Goal: Transaction & Acquisition: Purchase product/service

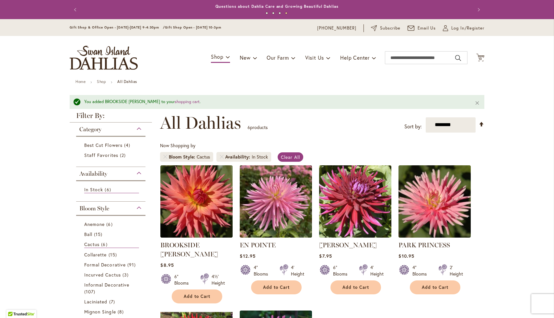
scroll to position [105, 0]
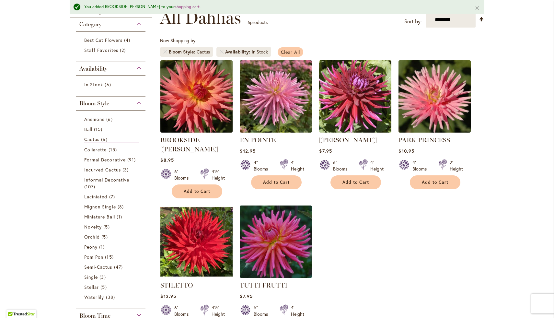
click at [294, 53] on span "Clear All" at bounding box center [290, 52] width 19 height 6
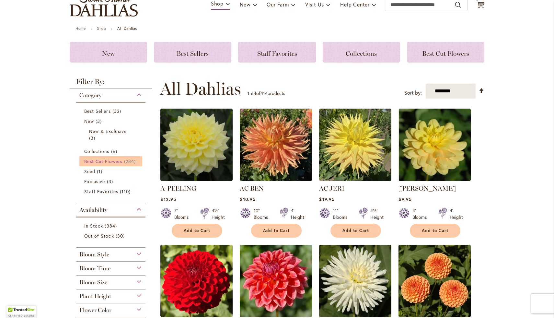
scroll to position [54, 0]
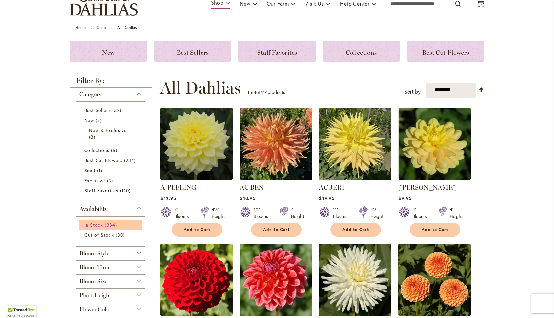
click at [104, 221] on link "In Stock 384 items" at bounding box center [111, 224] width 55 height 7
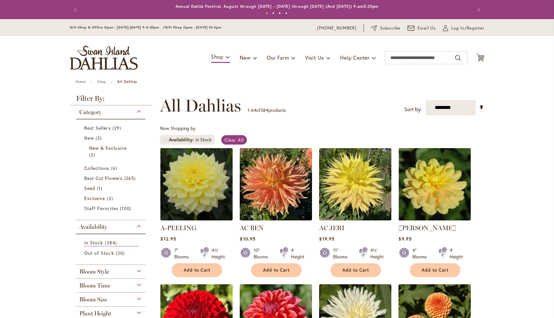
scroll to position [88, 0]
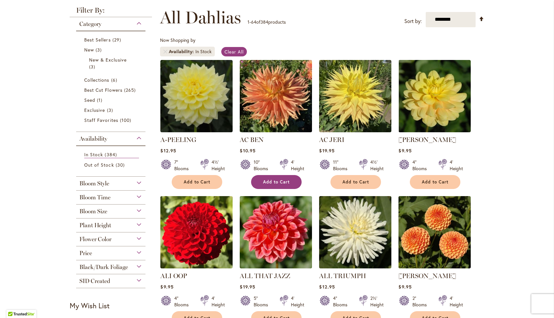
click at [282, 183] on span "Add to Cart" at bounding box center [276, 182] width 27 height 6
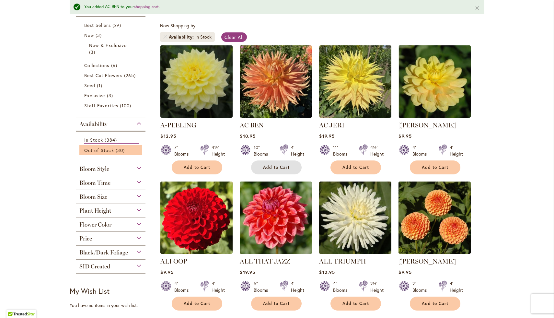
scroll to position [120, 0]
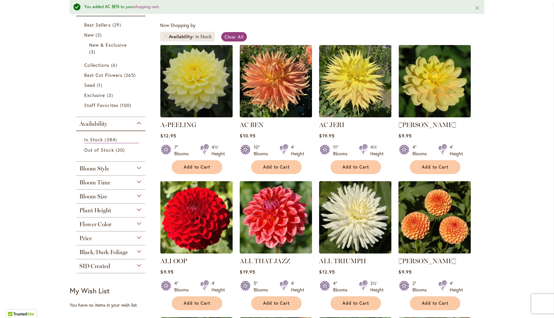
click at [108, 239] on div "Price" at bounding box center [110, 236] width 69 height 10
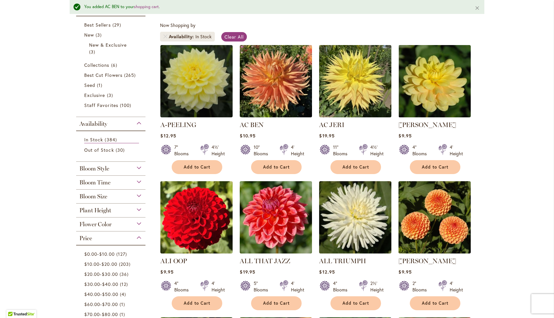
scroll to position [350, 0]
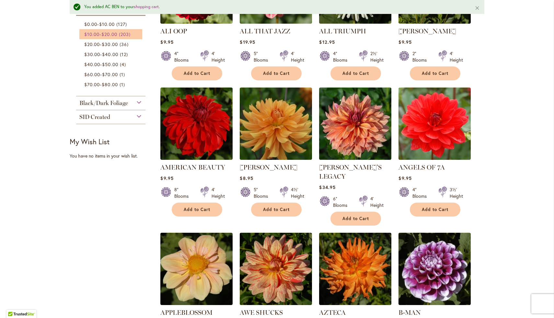
click at [130, 33] on span "203 items" at bounding box center [125, 34] width 13 height 7
click at [121, 25] on span "127 items" at bounding box center [122, 24] width 12 height 7
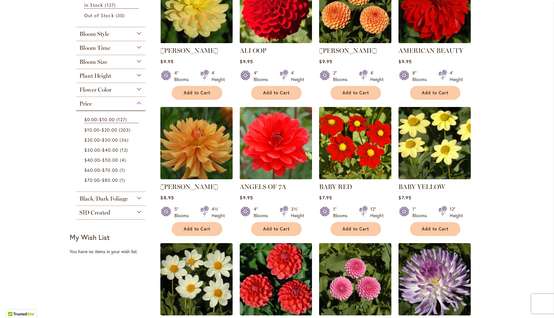
scroll to position [180, 0]
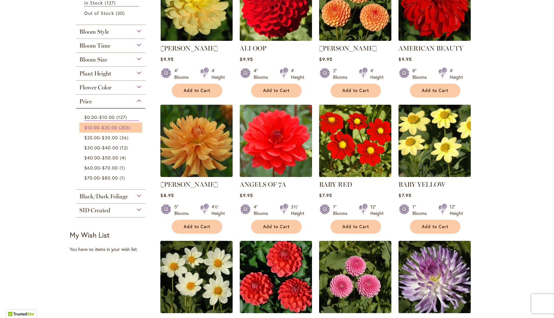
click at [99, 125] on span "$10.00" at bounding box center [91, 127] width 15 height 6
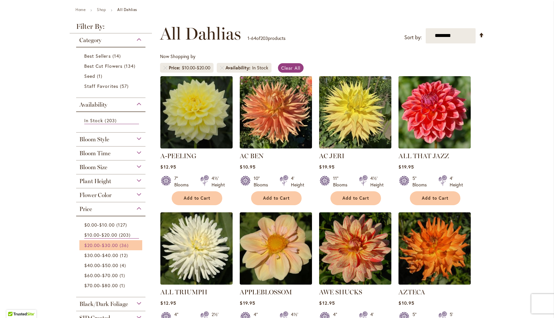
scroll to position [90, 0]
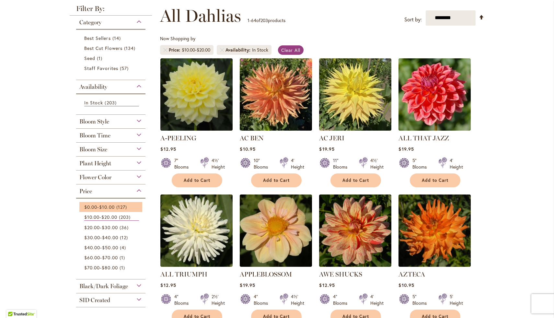
click at [114, 202] on li "$0.00 - $10.00 127 items" at bounding box center [110, 207] width 63 height 10
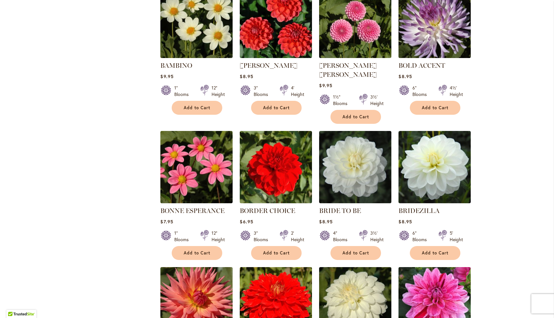
scroll to position [435, 0]
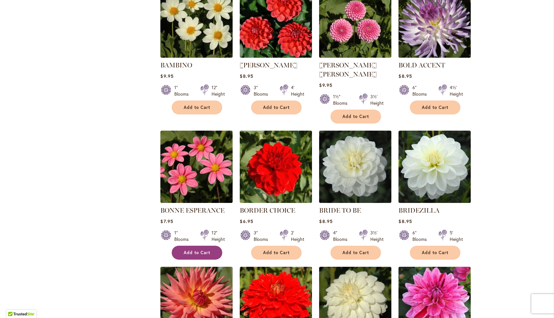
click at [198, 250] on span "Add to Cart" at bounding box center [197, 253] width 27 height 6
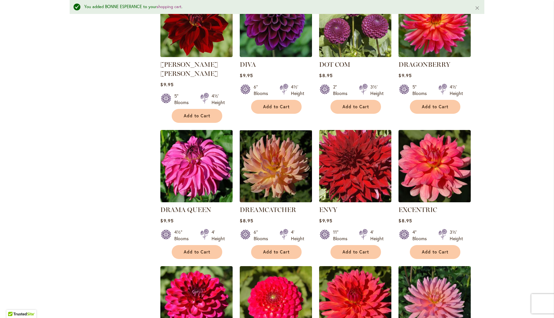
scroll to position [1163, 0]
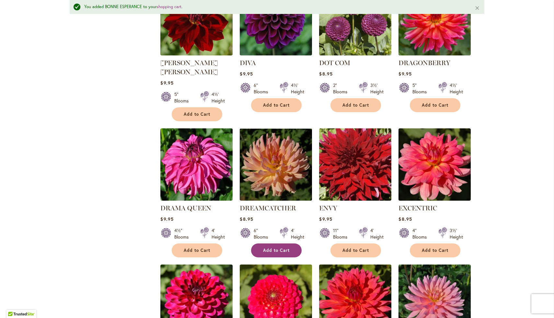
click at [267, 243] on button "Add to Cart" at bounding box center [276, 250] width 51 height 14
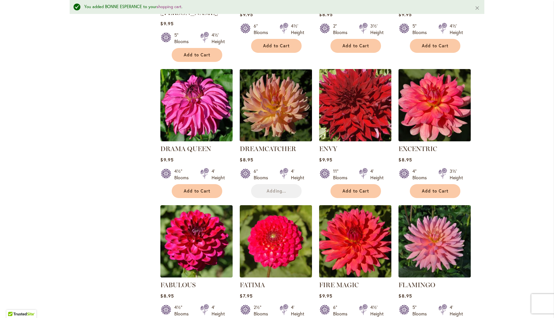
scroll to position [1223, 0]
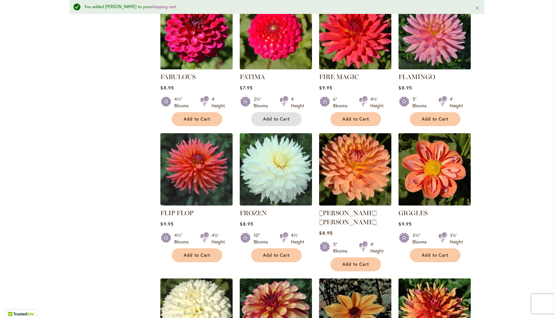
scroll to position [1433, 0]
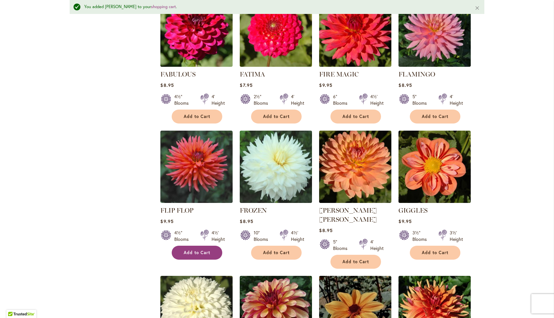
click at [214, 246] on button "Add to Cart" at bounding box center [197, 253] width 51 height 14
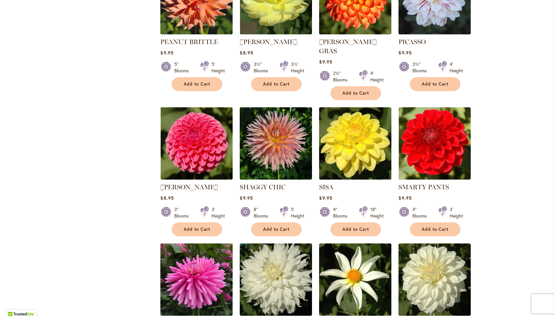
scroll to position [1330, 0]
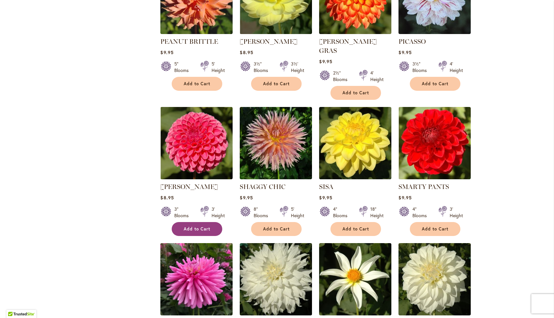
click at [210, 222] on button "Add to Cart" at bounding box center [197, 229] width 51 height 14
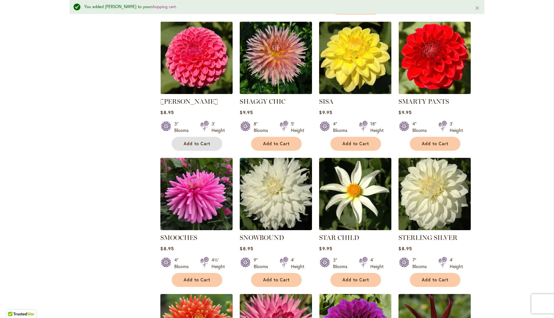
scroll to position [1436, 0]
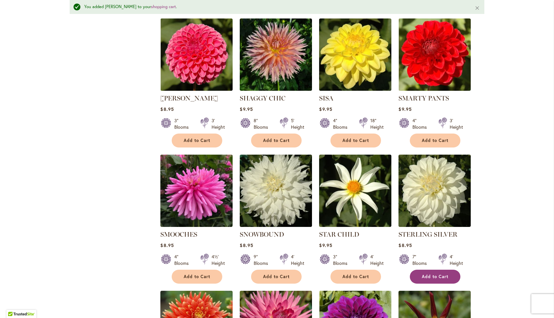
click at [429, 274] on span "Add to Cart" at bounding box center [435, 277] width 27 height 6
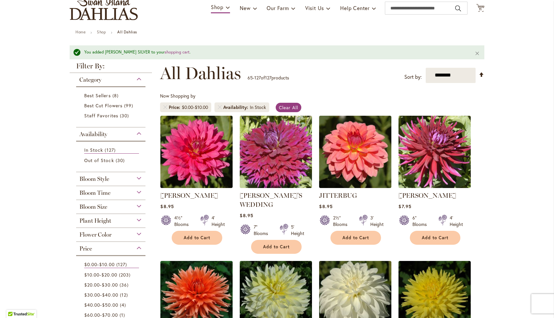
scroll to position [77, 0]
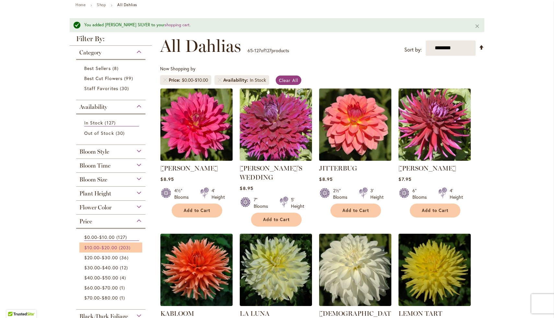
click at [107, 249] on link "$10.00 - $20.00 203 items" at bounding box center [111, 247] width 55 height 7
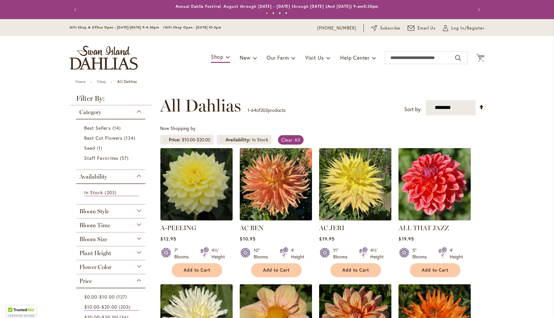
scroll to position [88, 0]
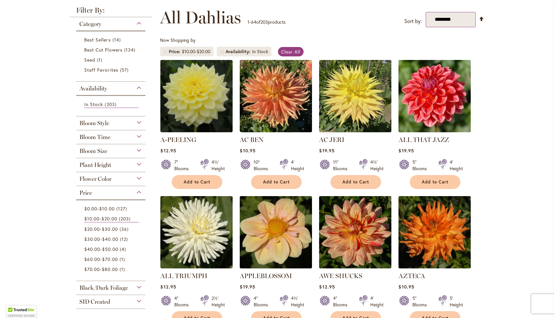
click at [449, 16] on select "**********" at bounding box center [451, 19] width 50 height 15
select select "*****"
click at [426, 12] on select "**********" at bounding box center [451, 19] width 50 height 15
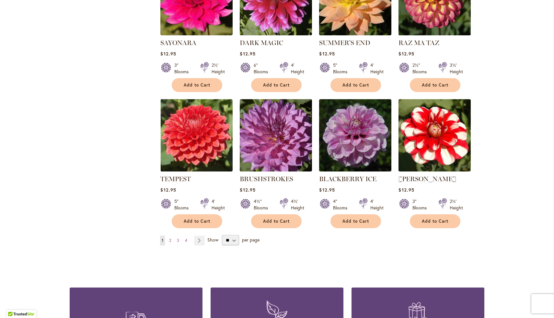
scroll to position [2225, 0]
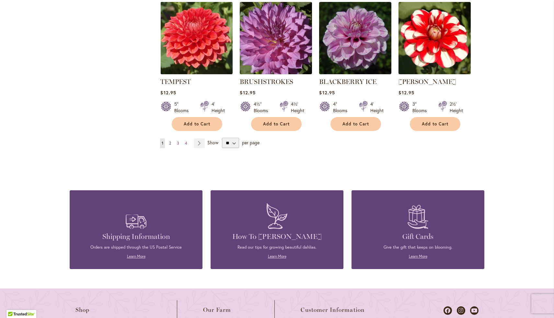
click at [170, 141] on span "2" at bounding box center [170, 143] width 2 height 5
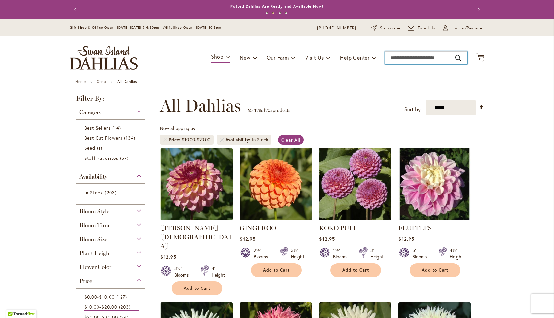
click at [408, 56] on input "Search" at bounding box center [426, 57] width 83 height 13
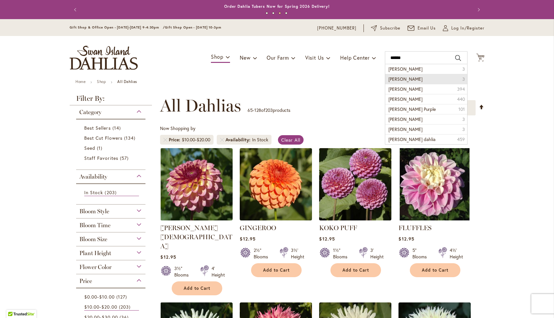
click at [412, 77] on span "[PERSON_NAME]" at bounding box center [406, 79] width 34 height 6
type input "**********"
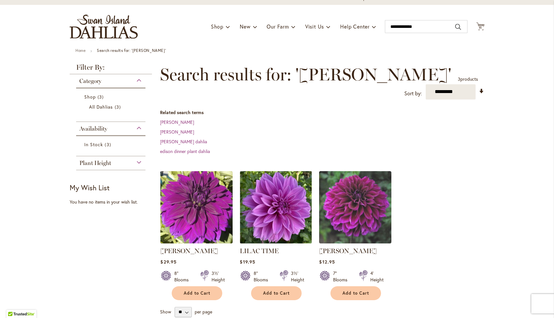
scroll to position [32, 0]
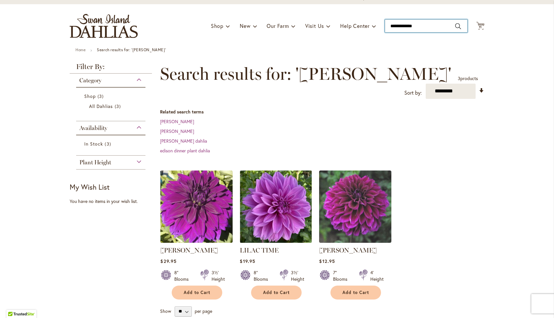
drag, startPoint x: 430, startPoint y: 27, endPoint x: 369, endPoint y: 8, distance: 63.3
click at [369, 8] on div "Toggle Nav Shop Dahlia Tubers Collections Fresh Cut Dahlias Gardening Supplies …" at bounding box center [277, 25] width 428 height 43
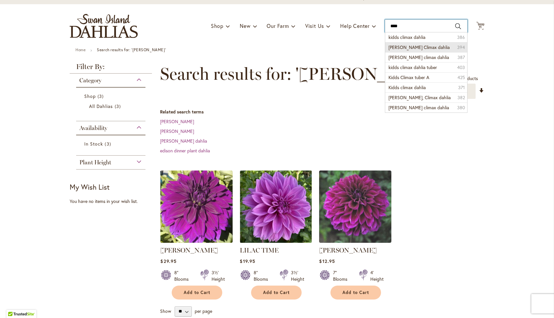
click at [412, 43] on div "Toggle Nav Shop Dahlia Tubers Collections Fresh Cut Dahlias Gardening Supplies …" at bounding box center [277, 25] width 428 height 43
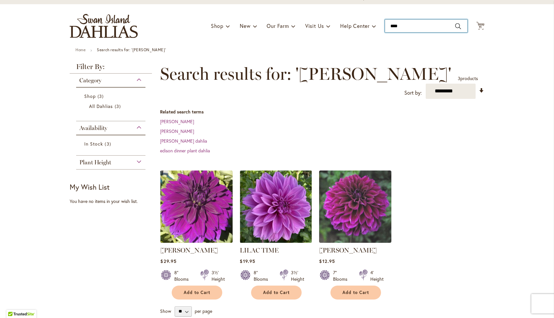
click at [427, 27] on input "****" at bounding box center [426, 25] width 83 height 13
click at [457, 25] on button "Search" at bounding box center [458, 26] width 6 height 10
type input "**********"
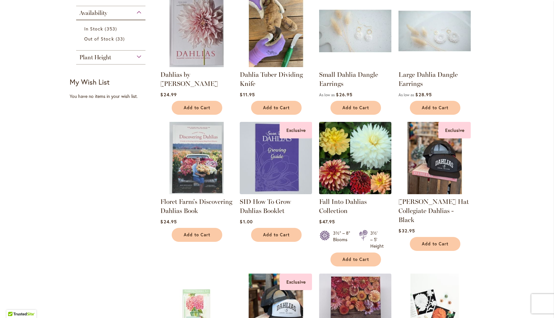
scroll to position [366, 0]
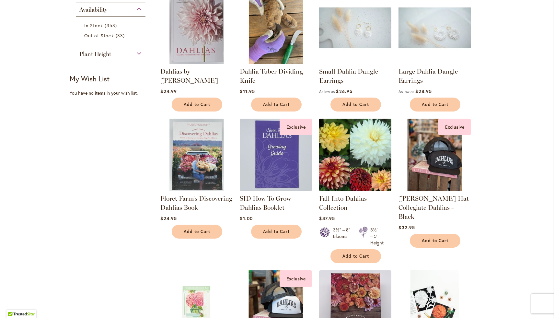
click at [367, 138] on img at bounding box center [356, 155] width 76 height 76
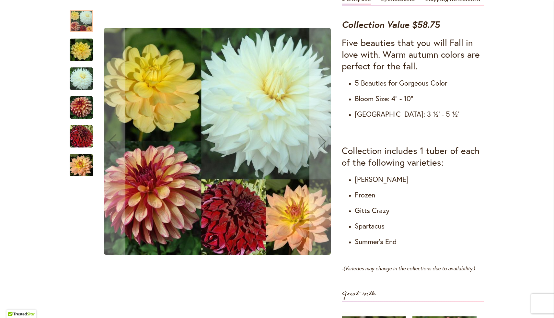
scroll to position [312, 0]
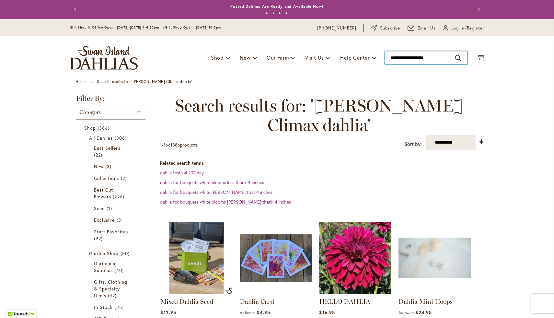
drag, startPoint x: 439, startPoint y: 58, endPoint x: 372, endPoint y: 47, distance: 67.7
click at [372, 47] on div "Toggle Nav Shop Dahlia Tubers Collections Fresh Cut Dahlias Gardening Supplies …" at bounding box center [277, 57] width 428 height 43
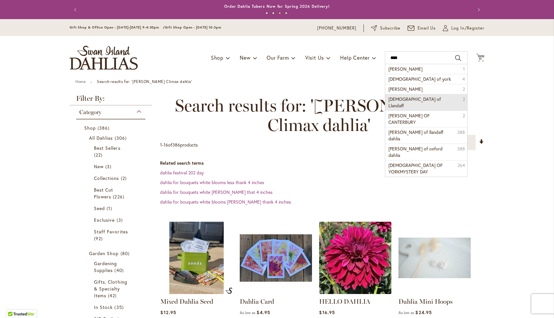
click at [410, 99] on span "Bishop of Llandaff" at bounding box center [415, 102] width 53 height 13
type input "**********"
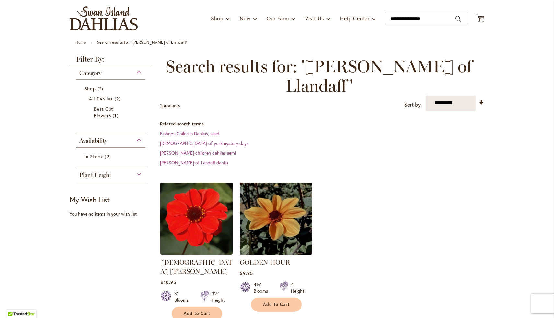
scroll to position [40, 0]
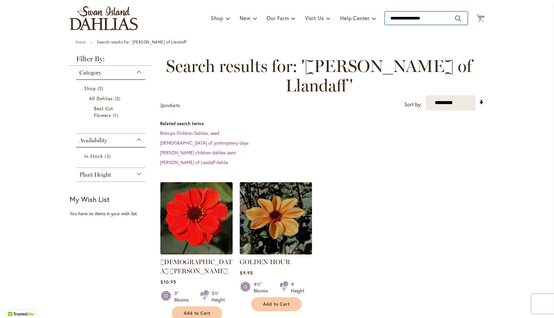
click at [435, 19] on input "**********" at bounding box center [426, 18] width 83 height 13
drag, startPoint x: 435, startPoint y: 19, endPoint x: 375, endPoint y: 18, distance: 60.6
click at [375, 18] on div "Toggle Nav Shop Dahlia Tubers Collections Fresh Cut Dahlias Gardening Supplies …" at bounding box center [277, 17] width 428 height 43
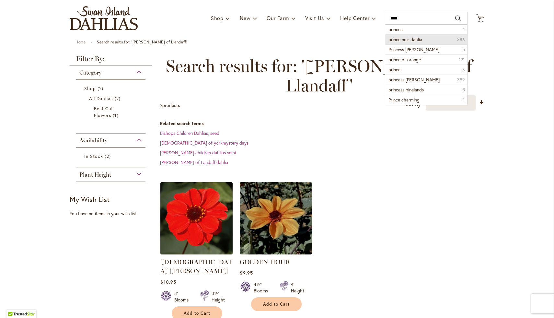
click at [408, 43] on li "prince noir dahlia 386" at bounding box center [426, 39] width 82 height 10
type input "**********"
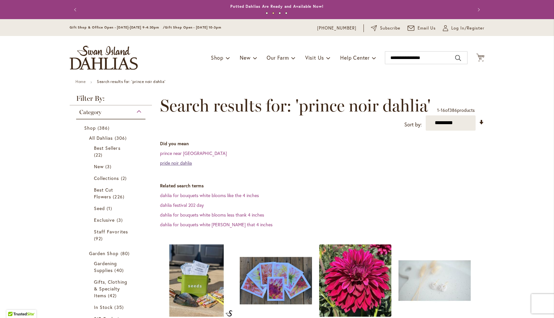
click at [184, 161] on link "pride noir dahlia" at bounding box center [176, 163] width 32 height 6
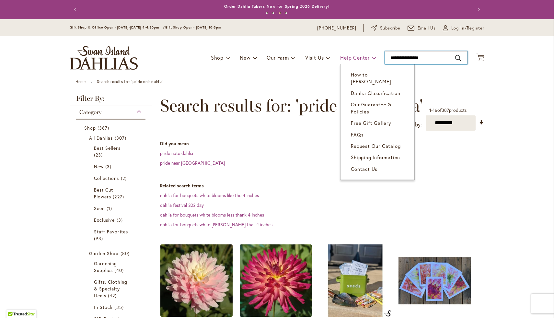
drag, startPoint x: 434, startPoint y: 58, endPoint x: 355, endPoint y: 55, distance: 79.1
click at [355, 55] on div "Toggle Nav Shop Dahlia Tubers Collections Fresh Cut Dahlias Gardening Supplies …" at bounding box center [277, 57] width 428 height 43
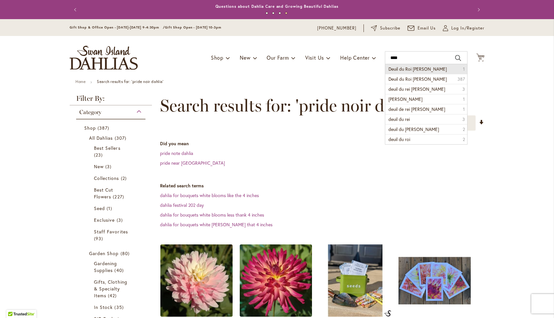
click at [411, 72] on li "Deuil du Roi Albert 1" at bounding box center [426, 69] width 82 height 10
type input "**********"
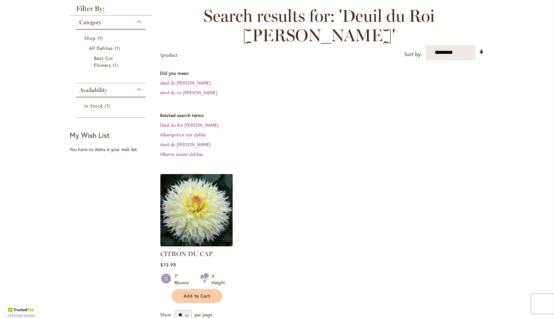
scroll to position [130, 0]
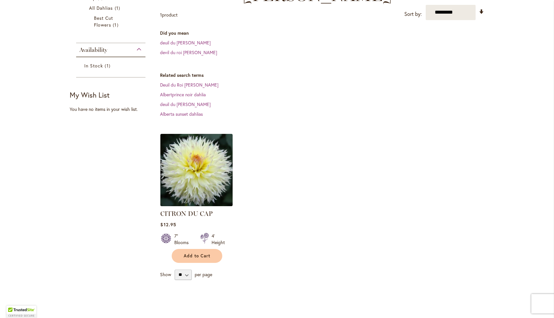
click at [207, 140] on img at bounding box center [197, 170] width 76 height 76
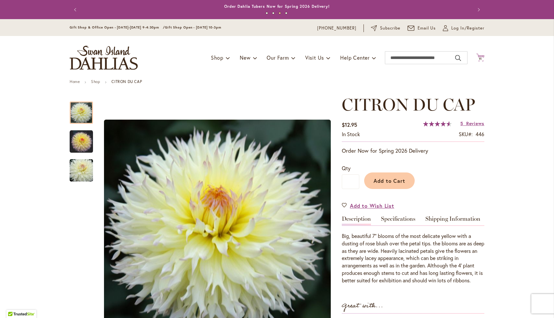
click at [481, 56] on icon "Cart .cls-1 { fill: #231f20; }" at bounding box center [481, 57] width 8 height 8
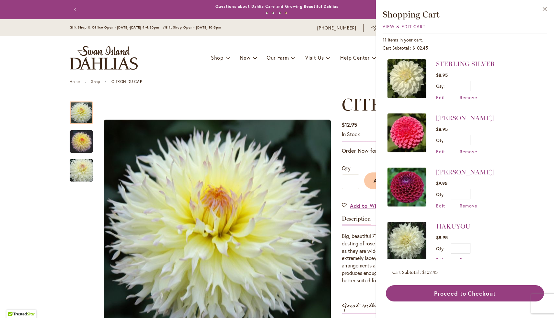
click at [264, 84] on ul "Home Shop CITRON DU CAP" at bounding box center [277, 82] width 415 height 6
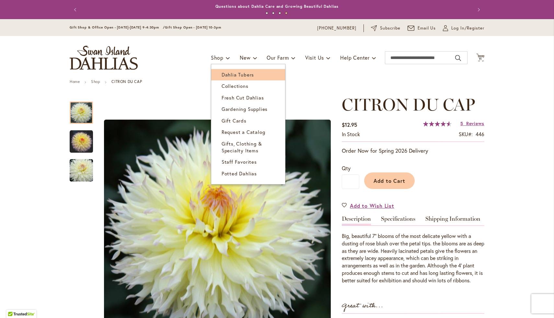
click at [227, 72] on span "Dahlia Tubers" at bounding box center [238, 74] width 32 height 6
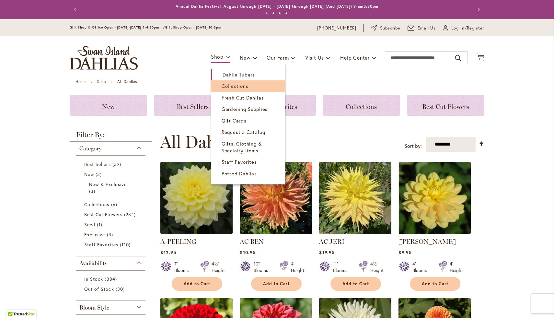
click at [227, 87] on span "Collections" at bounding box center [235, 86] width 27 height 6
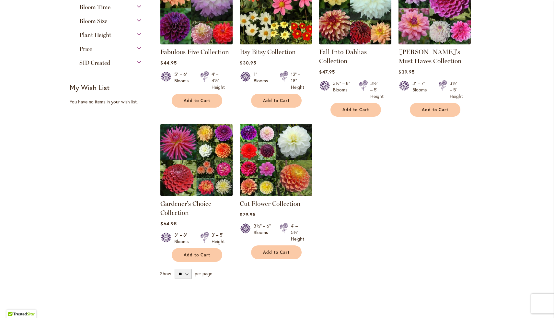
scroll to position [154, 0]
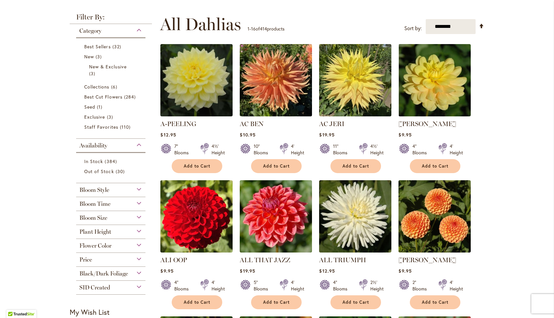
scroll to position [118, 0]
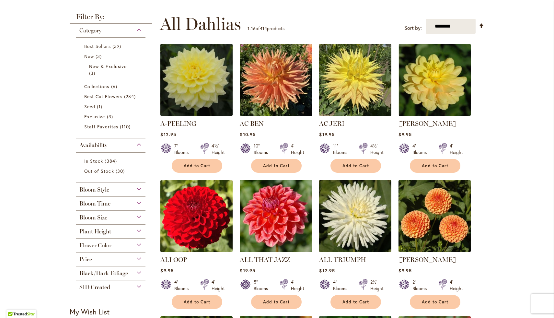
click at [122, 203] on div "Bloom Time" at bounding box center [110, 202] width 69 height 10
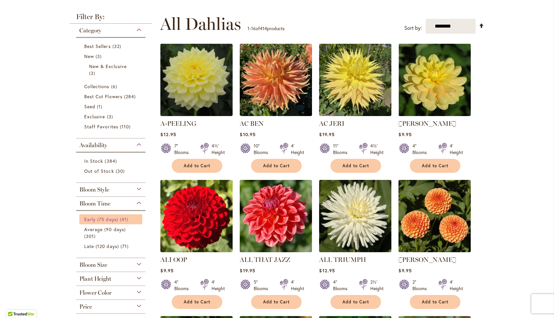
click at [116, 221] on link "Early (75 days) 41 items" at bounding box center [111, 219] width 55 height 7
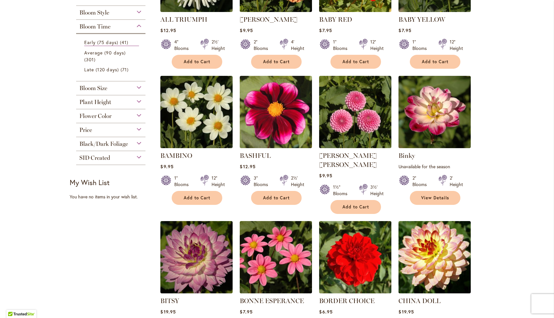
scroll to position [213, 0]
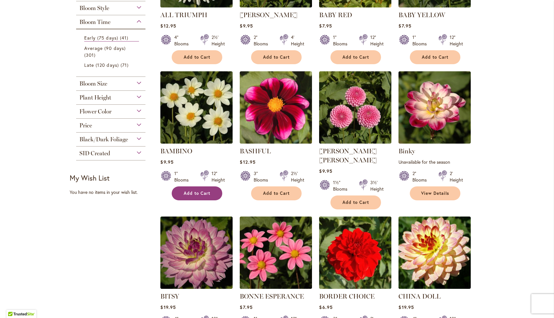
click at [197, 195] on button "Add to Cart" at bounding box center [197, 193] width 51 height 14
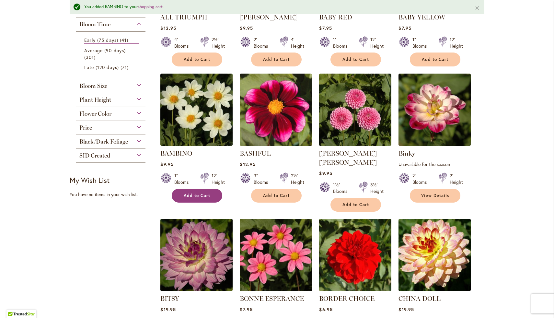
scroll to position [229, 0]
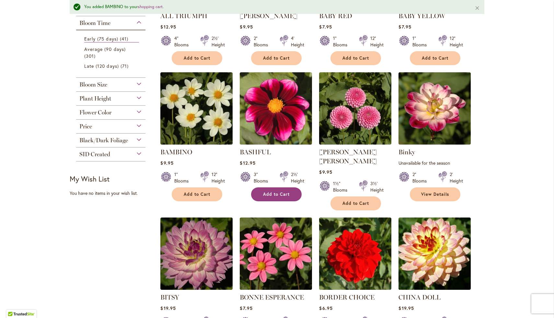
click at [259, 192] on button "Add to Cart" at bounding box center [276, 194] width 51 height 14
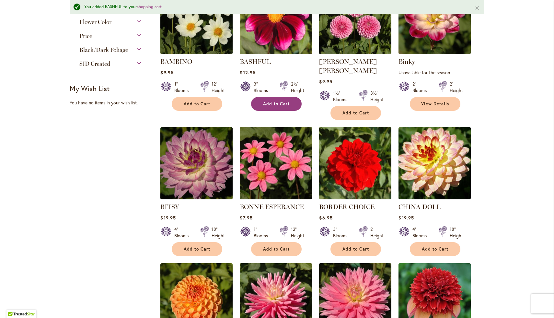
scroll to position [323, 0]
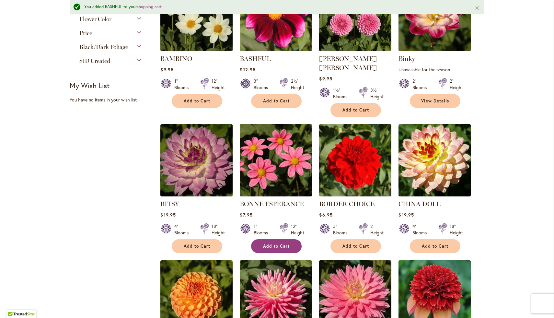
click at [283, 239] on button "Add to Cart" at bounding box center [276, 246] width 51 height 14
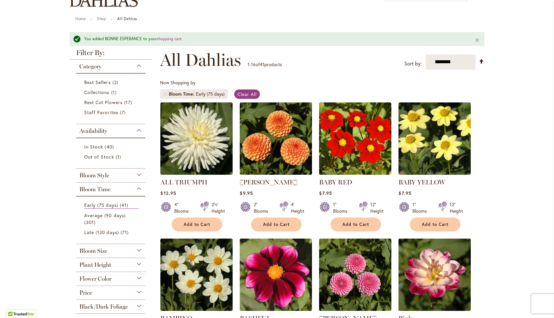
scroll to position [0, 0]
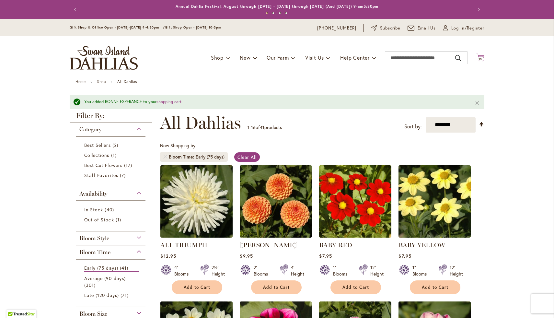
click at [480, 58] on span "14" at bounding box center [481, 59] width 4 height 4
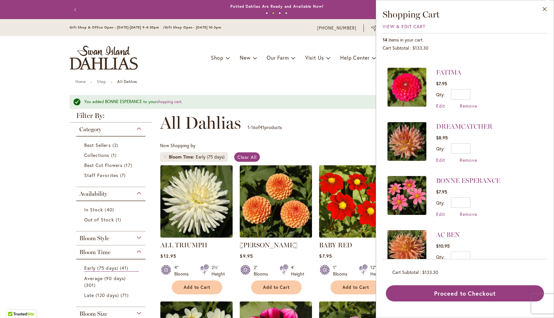
scroll to position [471, 0]
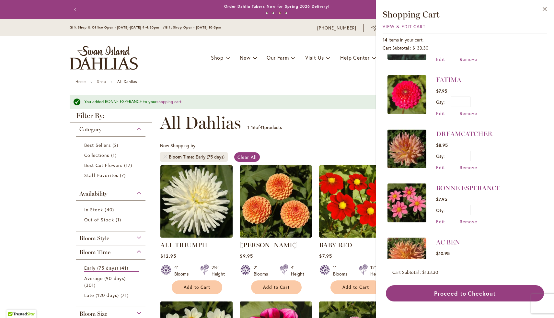
click at [343, 75] on div "Toggle Nav Shop Dahlia Tubers Collections Fresh Cut Dahlias Gardening Supplies …" at bounding box center [277, 57] width 428 height 43
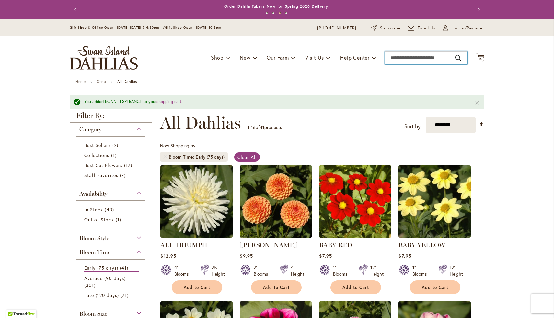
click at [422, 54] on input "Search" at bounding box center [426, 57] width 83 height 13
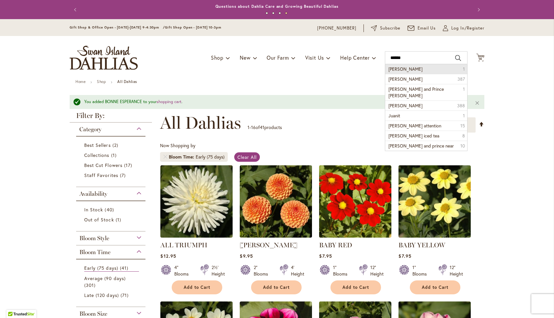
click at [414, 70] on li "Juanita 1" at bounding box center [426, 69] width 82 height 10
type input "*******"
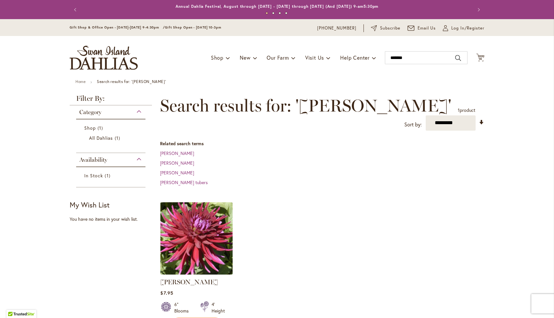
click at [179, 242] on img at bounding box center [197, 238] width 76 height 76
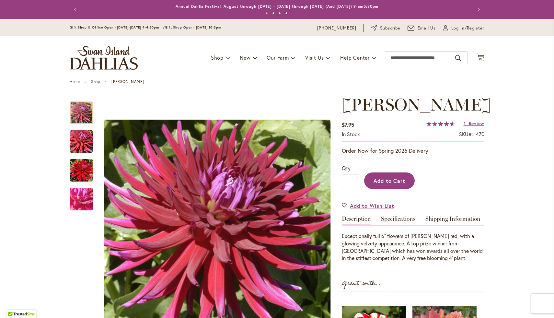
click at [390, 177] on span "Add to Cart" at bounding box center [390, 180] width 32 height 7
click at [395, 199] on div "JUANITA $7.95 In stock SKU 470 Rating: 93 % of 100 1 Review Add Your Review Ord…" at bounding box center [413, 274] width 143 height 358
click at [398, 184] on button "Add to Cart" at bounding box center [389, 180] width 51 height 17
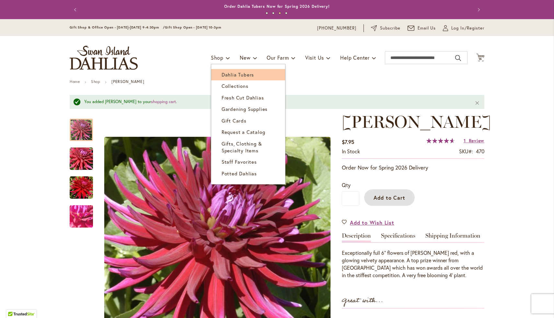
click at [228, 73] on span "Dahlia Tubers" at bounding box center [238, 74] width 32 height 6
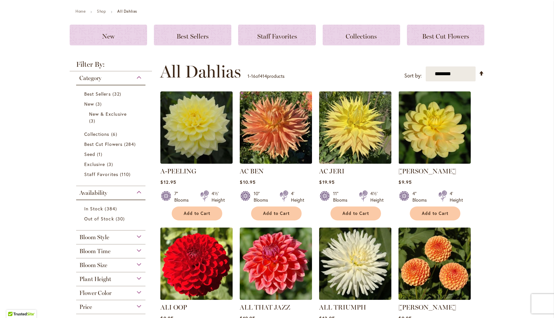
scroll to position [73, 0]
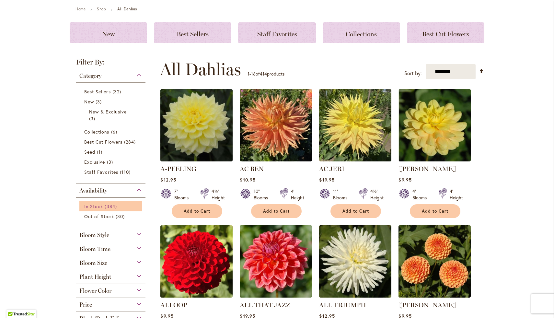
click at [113, 203] on span "384 items" at bounding box center [112, 206] width 14 height 7
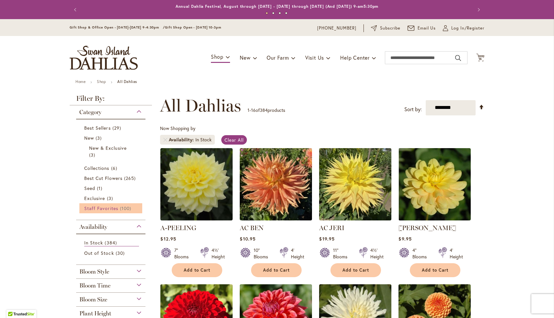
click at [111, 210] on span "Staff Favorites" at bounding box center [101, 208] width 34 height 6
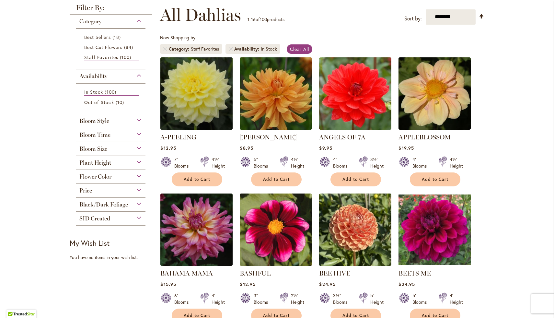
scroll to position [92, 0]
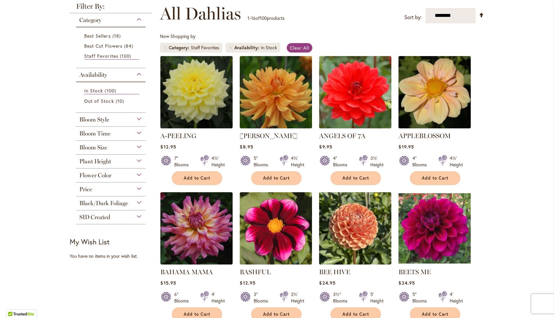
click at [97, 188] on div "Price" at bounding box center [110, 188] width 69 height 10
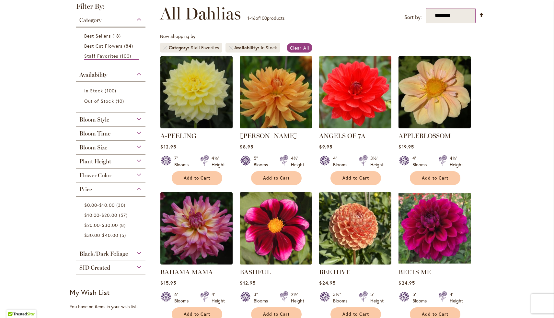
click at [437, 22] on select "**********" at bounding box center [451, 15] width 50 height 15
select select "*****"
click at [426, 8] on select "**********" at bounding box center [451, 15] width 50 height 15
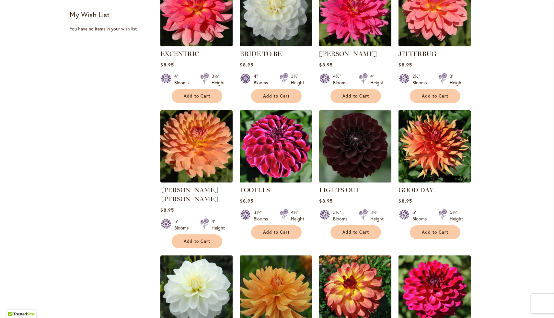
scroll to position [323, 0]
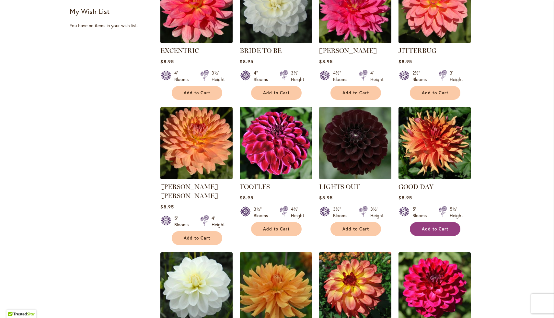
click at [442, 222] on button "Add to Cart" at bounding box center [435, 229] width 51 height 14
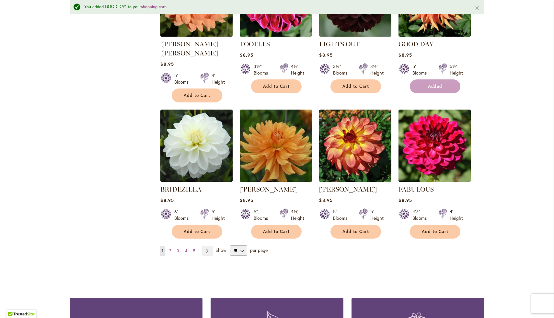
scroll to position [489, 0]
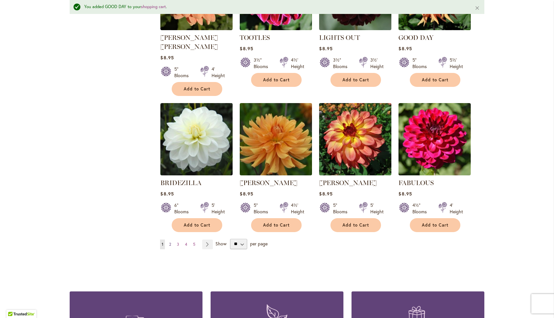
click at [172, 240] on link "Page 2" at bounding box center [170, 245] width 5 height 10
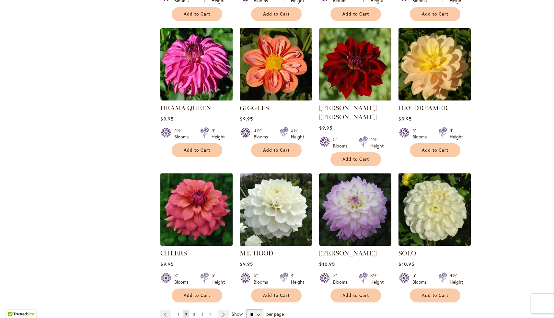
scroll to position [394, 0]
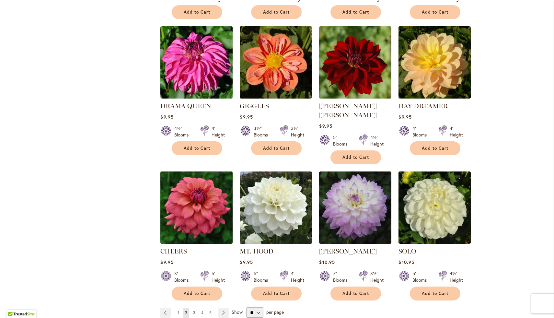
click at [195, 310] on span "3" at bounding box center [194, 312] width 2 height 5
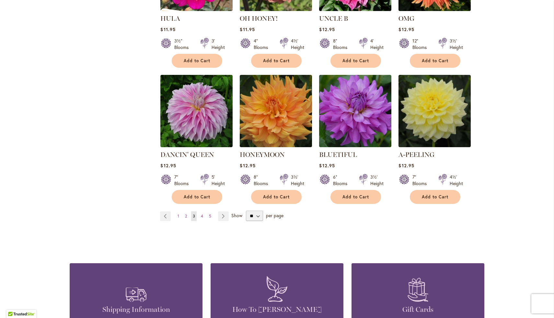
scroll to position [502, 0]
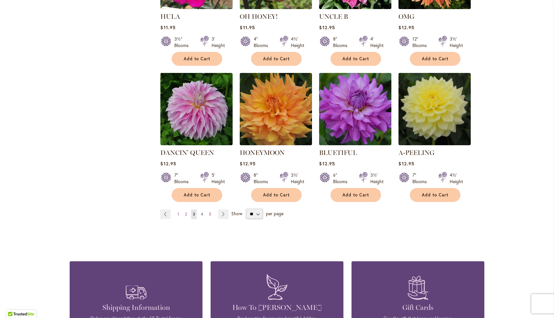
click at [204, 209] on link "Page 4" at bounding box center [202, 214] width 6 height 10
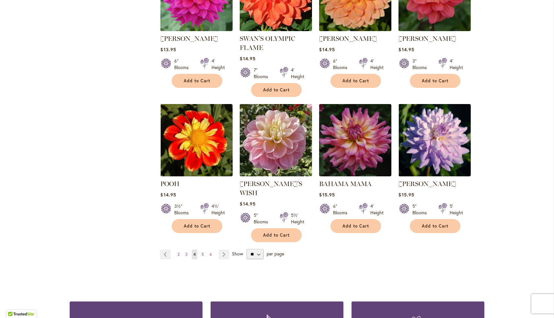
scroll to position [472, 0]
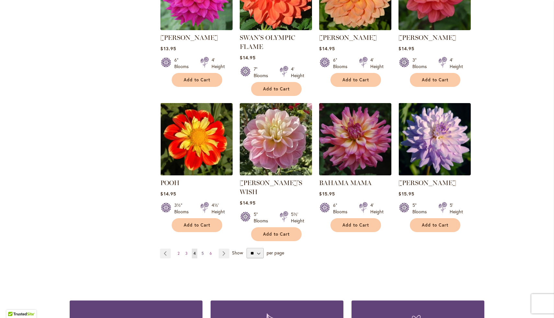
click at [202, 251] on span "5" at bounding box center [203, 253] width 2 height 5
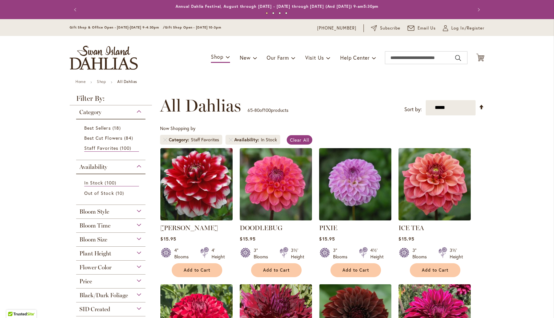
scroll to position [88, 0]
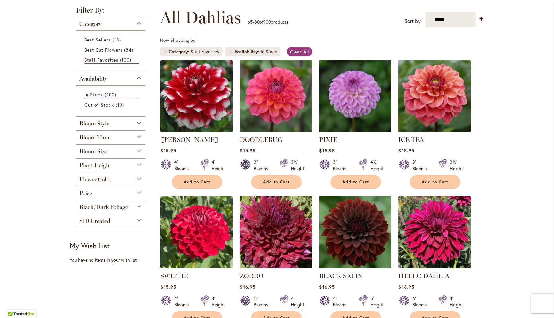
click at [91, 193] on span "Price" at bounding box center [85, 193] width 13 height 7
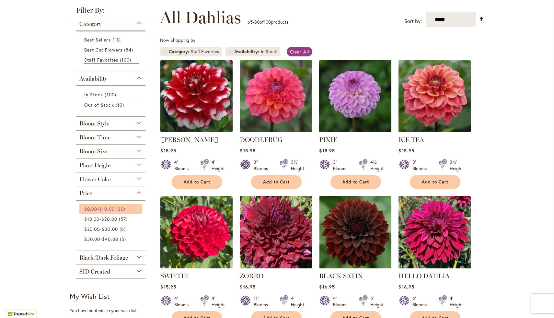
click at [90, 210] on link "$0.00 - $10.00 30 items" at bounding box center [111, 209] width 55 height 7
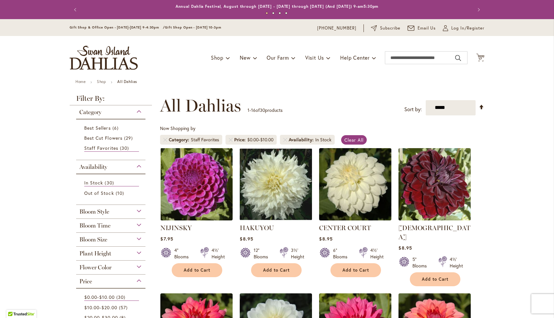
scroll to position [5, 0]
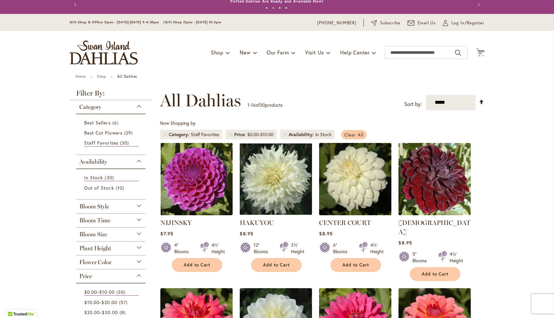
click at [349, 133] on span "Clear All" at bounding box center [354, 135] width 19 height 6
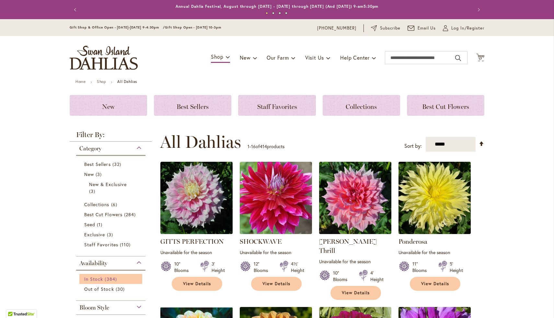
scroll to position [124, 0]
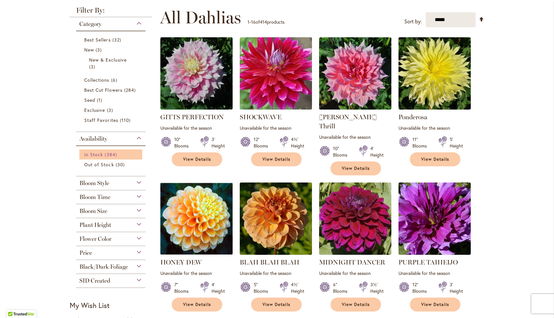
click at [114, 155] on span "384 items" at bounding box center [112, 154] width 14 height 7
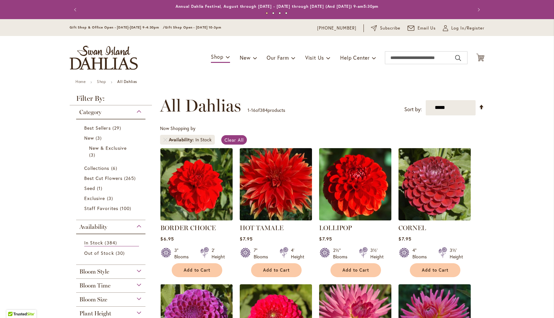
scroll to position [88, 0]
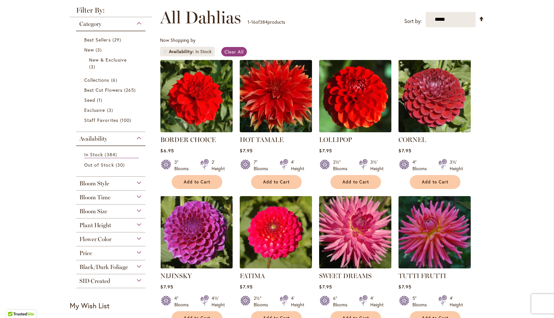
click at [115, 255] on div "Price" at bounding box center [110, 251] width 69 height 10
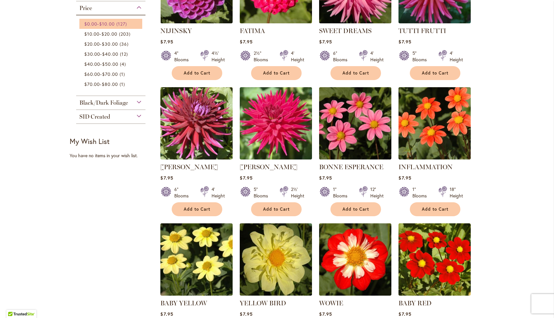
click at [110, 23] on span "$10.00" at bounding box center [106, 24] width 15 height 6
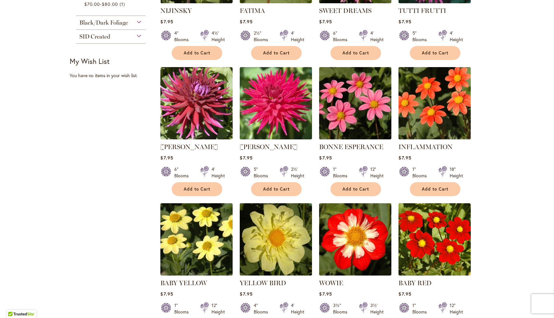
scroll to position [354, 0]
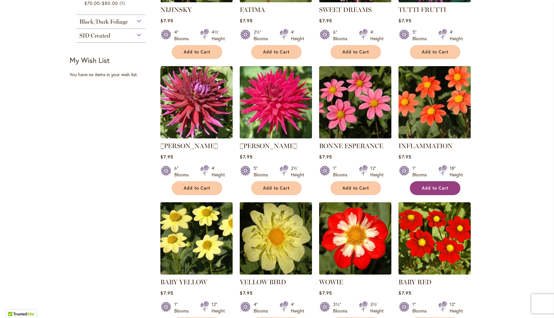
click at [445, 185] on span "Add to Cart" at bounding box center [435, 188] width 27 height 6
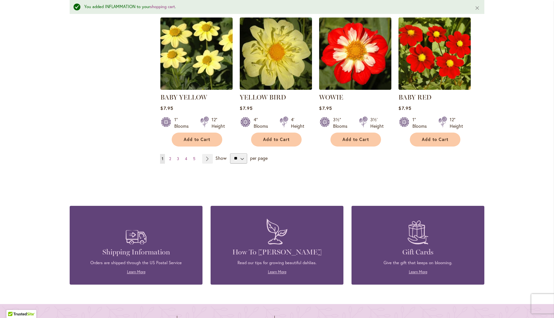
scroll to position [554, 0]
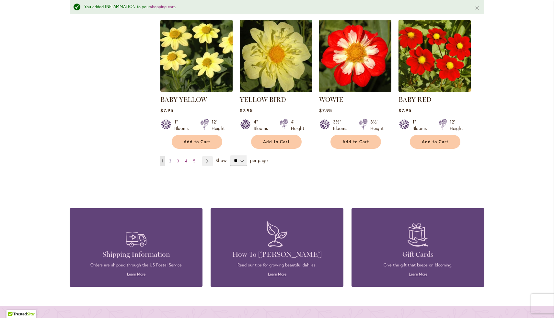
click at [171, 159] on span "2" at bounding box center [170, 161] width 2 height 5
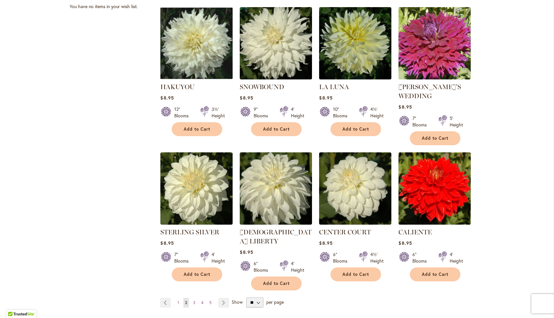
scroll to position [425, 0]
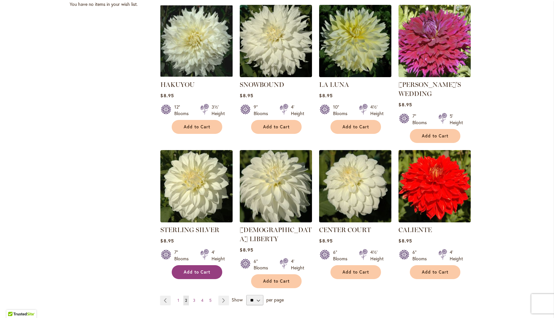
click at [195, 269] on span "Add to Cart" at bounding box center [197, 272] width 27 height 6
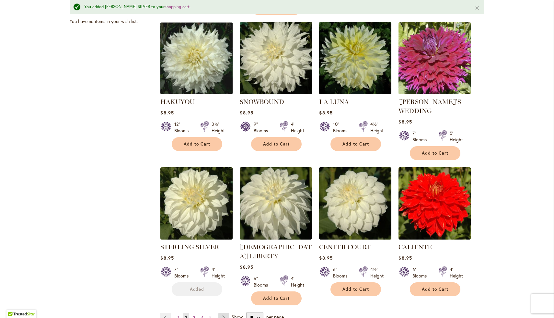
scroll to position [442, 0]
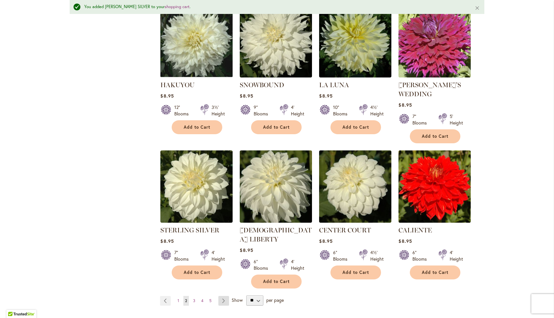
click at [225, 296] on link "Page Next" at bounding box center [224, 301] width 11 height 10
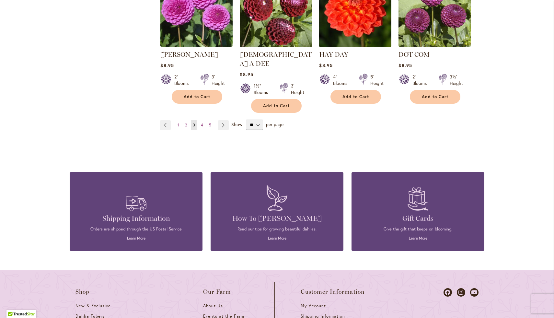
scroll to position [627, 0]
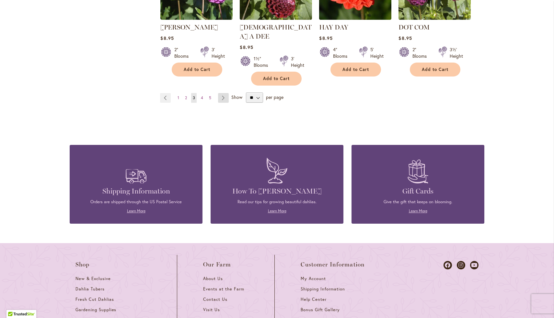
click at [222, 93] on link "Page Next" at bounding box center [223, 98] width 11 height 10
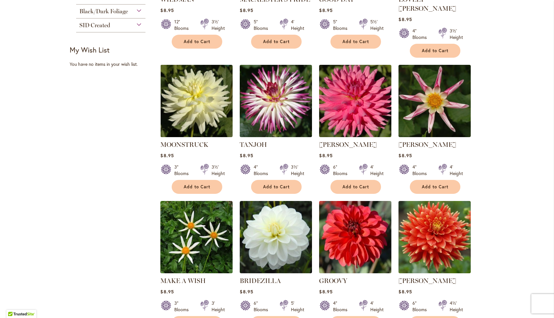
scroll to position [448, 0]
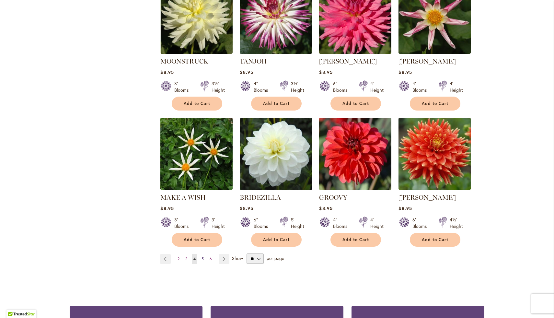
click at [204, 254] on link "Page 5" at bounding box center [203, 259] width 6 height 10
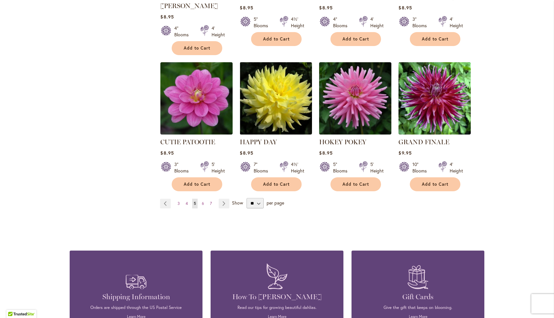
scroll to position [535, 0]
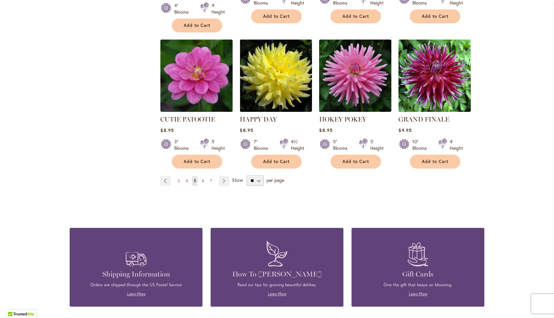
click at [203, 176] on link "Page 6" at bounding box center [203, 181] width 6 height 10
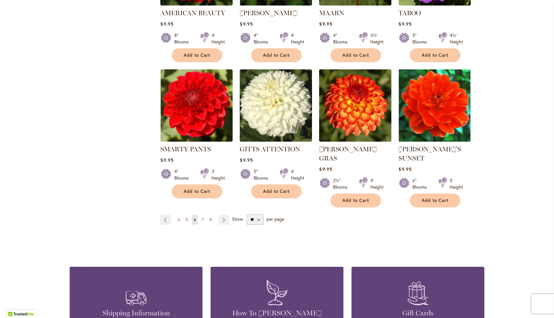
scroll to position [499, 0]
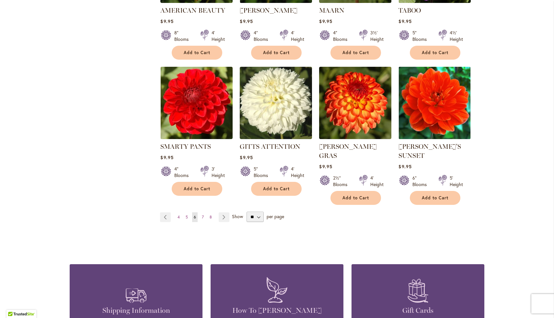
click at [199, 215] on ul "Page Previous Page 4 Page 5 You're currently reading page 6 Page 7 Page 8 Page …" at bounding box center [196, 217] width 72 height 10
click at [202, 216] on span "7" at bounding box center [203, 217] width 2 height 5
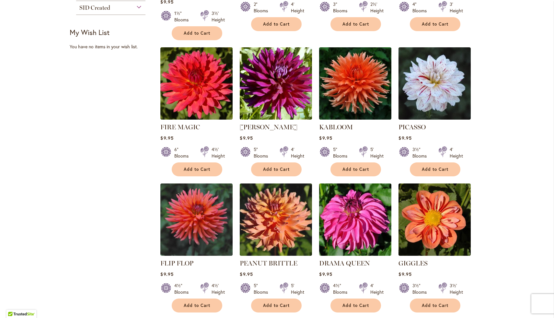
scroll to position [384, 0]
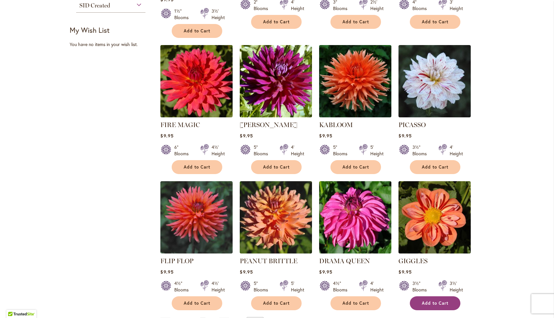
click at [427, 301] on span "Add to Cart" at bounding box center [435, 304] width 27 height 6
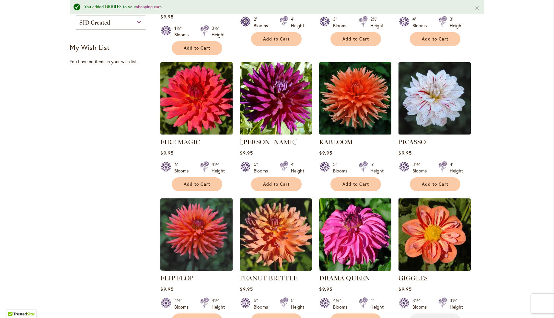
scroll to position [401, 0]
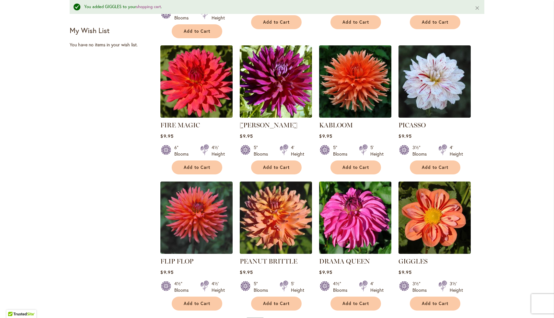
click at [210, 318] on span "8" at bounding box center [211, 322] width 2 height 5
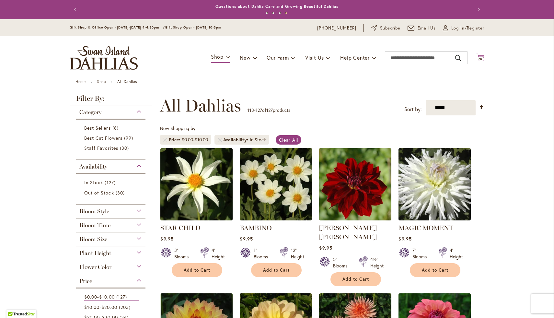
click at [479, 58] on span "20" at bounding box center [481, 59] width 5 height 4
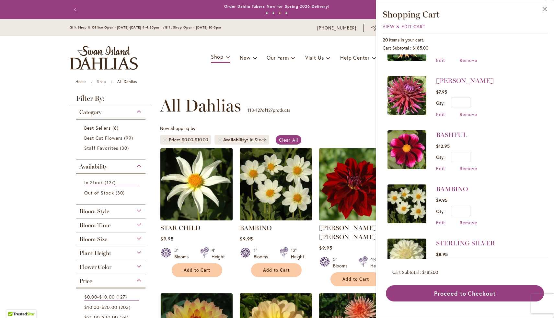
scroll to position [88, 0]
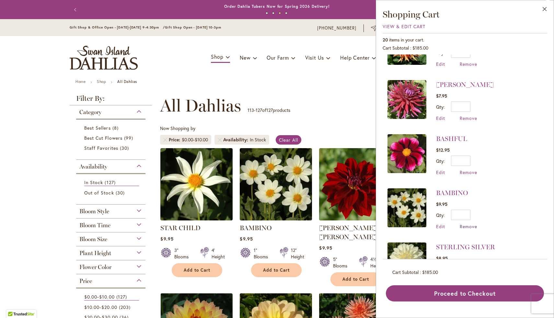
click at [464, 225] on span "Remove" at bounding box center [469, 226] width 18 height 6
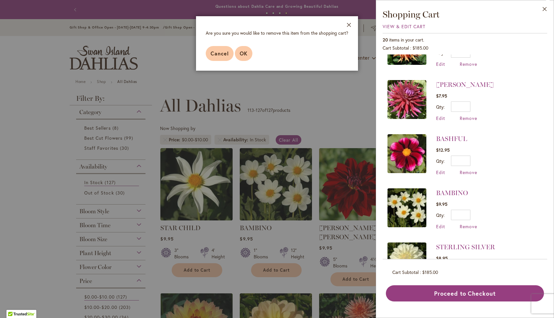
click at [245, 55] on span "OK" at bounding box center [244, 53] width 8 height 7
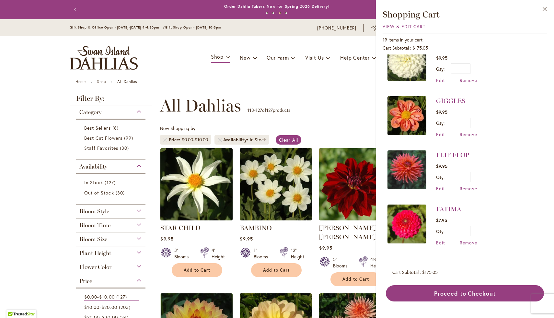
scroll to position [452, 0]
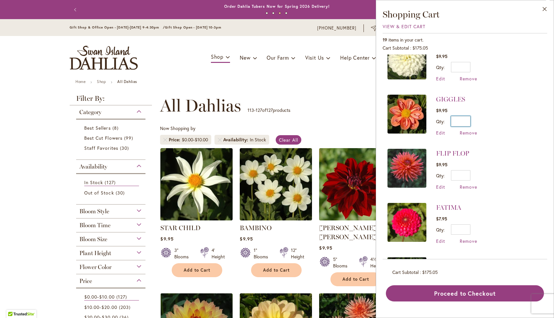
click at [466, 117] on input "*" at bounding box center [460, 121] width 19 height 10
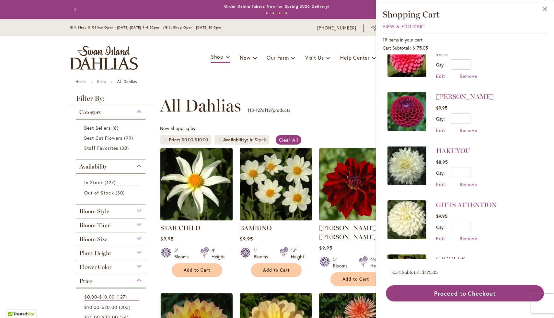
scroll to position [315, 0]
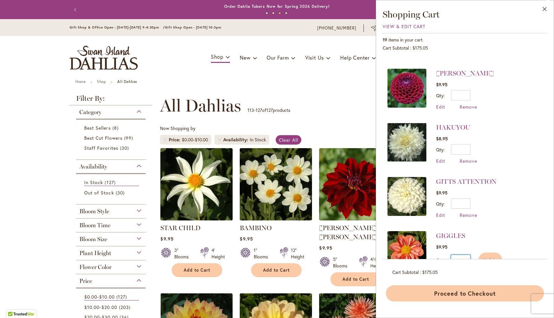
type input "*"
click at [451, 297] on button "Proceed to Checkout" at bounding box center [465, 293] width 158 height 16
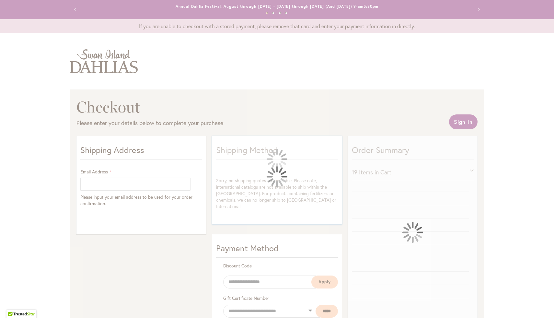
select select "**"
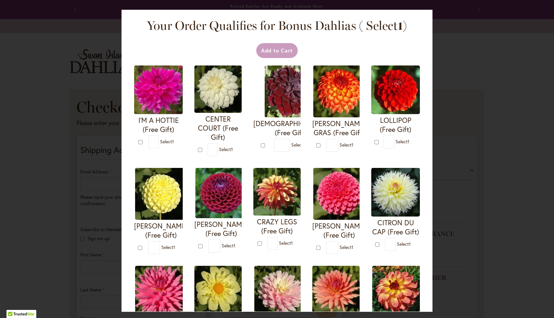
click at [138, 184] on img at bounding box center [161, 194] width 52 height 52
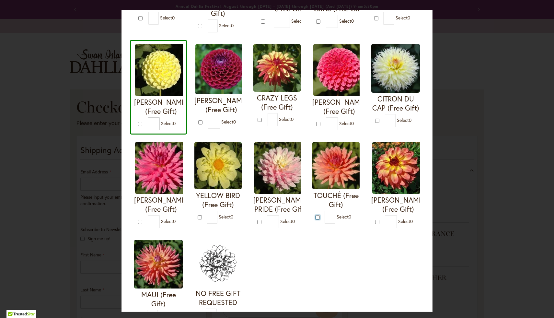
scroll to position [144, 0]
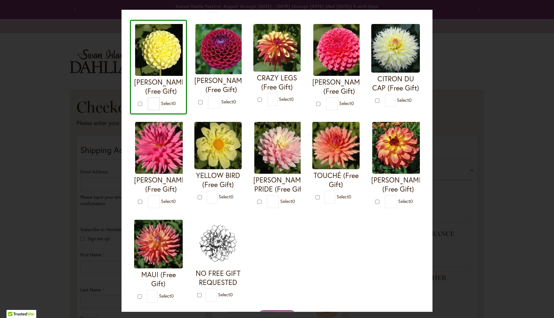
click at [315, 202] on form "TOUCHÉ (Free Gift) * 0" at bounding box center [336, 163] width 47 height 82
click at [349, 200] on span "Select 0" at bounding box center [344, 197] width 15 height 6
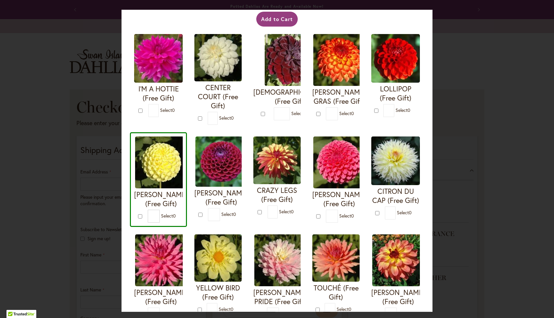
scroll to position [0, 0]
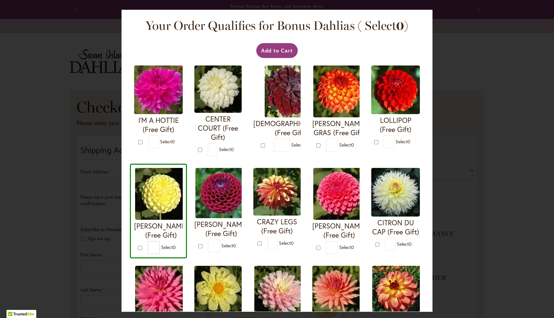
click at [136, 247] on form "NETTIE (Free Gift) * 0" at bounding box center [158, 211] width 49 height 86
type input "*"
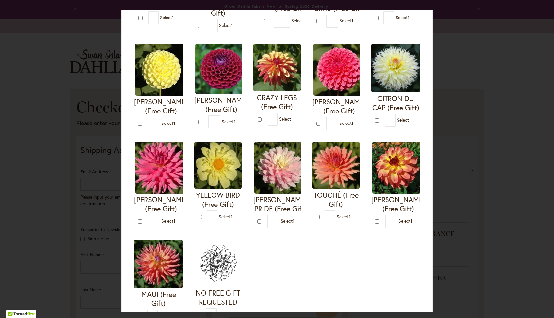
scroll to position [177, 0]
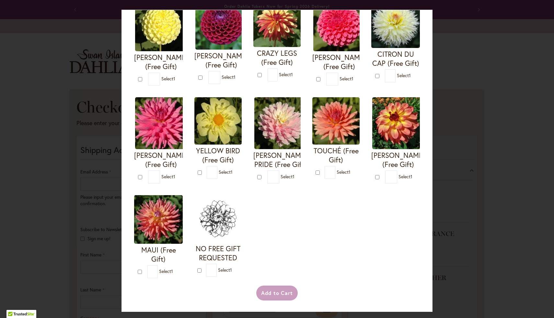
click at [317, 172] on form "TOUCHÉ (Free Gift) * 1" at bounding box center [336, 138] width 47 height 82
type input "*"
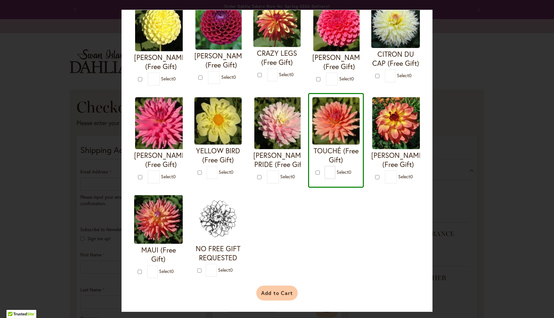
click at [270, 294] on button "Add to Cart" at bounding box center [277, 293] width 42 height 15
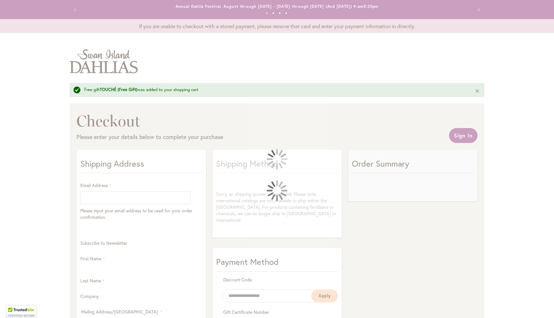
select select "**"
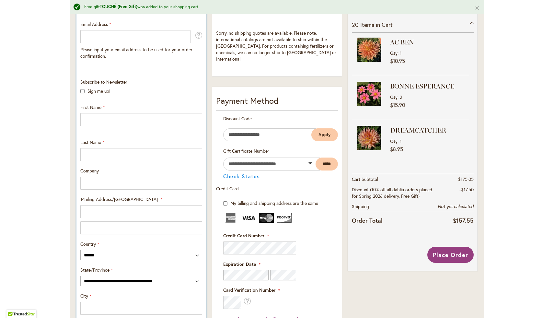
scroll to position [162, 0]
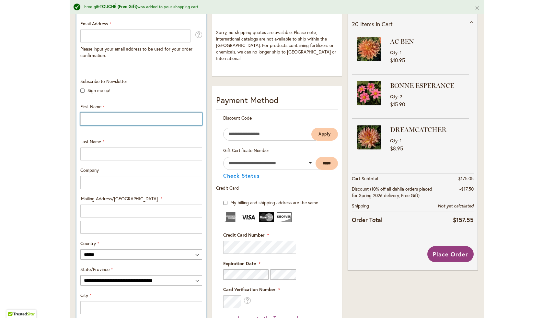
click at [109, 115] on input "First Name" at bounding box center [141, 118] width 122 height 13
type input "*****"
type input "**********"
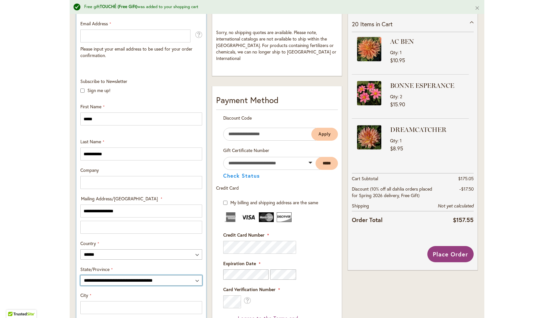
select select "*"
type input "******"
type input "*****"
type input "**********"
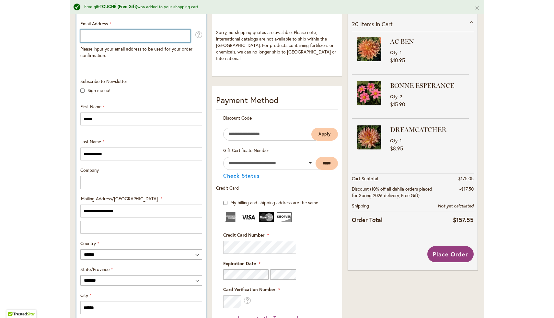
click at [127, 35] on input "Email Address" at bounding box center [135, 36] width 110 height 13
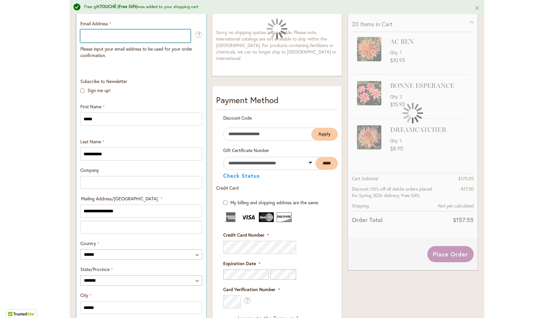
type input "**********"
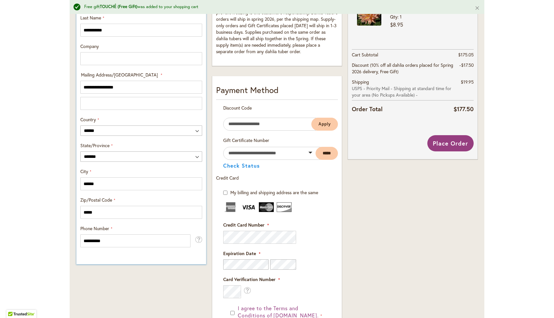
scroll to position [296, 0]
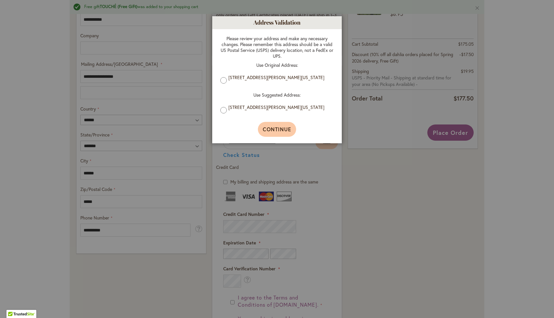
click at [277, 127] on button "Continue" at bounding box center [277, 129] width 39 height 15
type input "**********"
type input "******"
type input "**********"
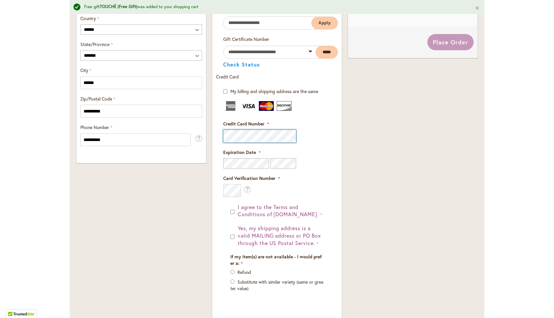
scroll to position [397, 0]
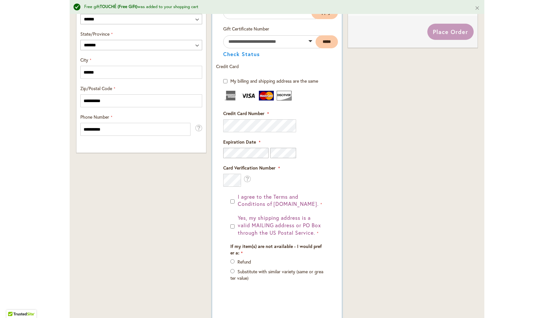
click at [260, 204] on fieldset "Payment Information Payment Method Discount Code Enter discount code Apply Gift…" at bounding box center [277, 139] width 122 height 335
click at [242, 221] on fieldset "Payment Information Payment Method Discount Code Enter discount code Apply Gift…" at bounding box center [277, 139] width 122 height 335
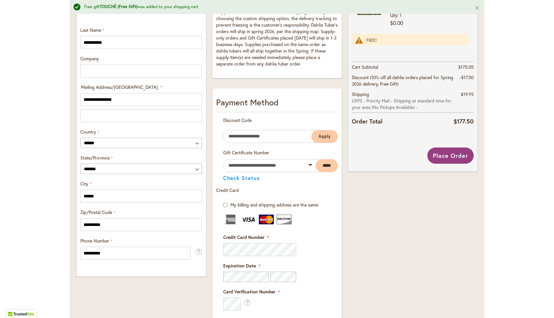
scroll to position [217, 0]
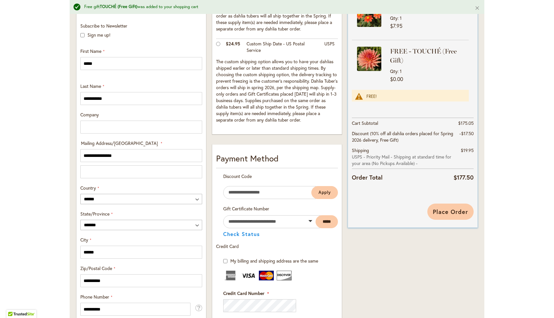
click at [460, 218] on button "Place Order" at bounding box center [451, 212] width 46 height 16
